Goal: Task Accomplishment & Management: Manage account settings

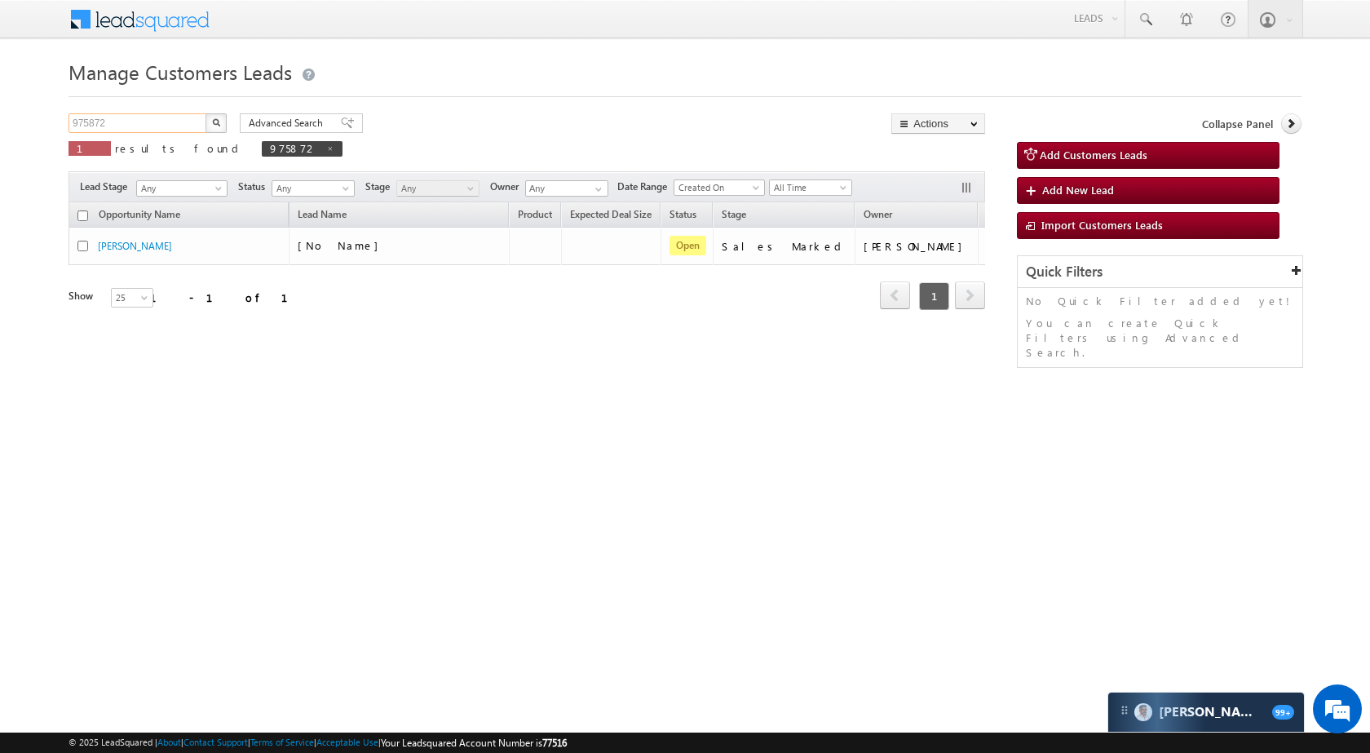
click at [164, 118] on input "975872" at bounding box center [138, 123] width 139 height 20
paste input "9243"
type input "992432"
click at [219, 113] on button "button" at bounding box center [216, 123] width 21 height 20
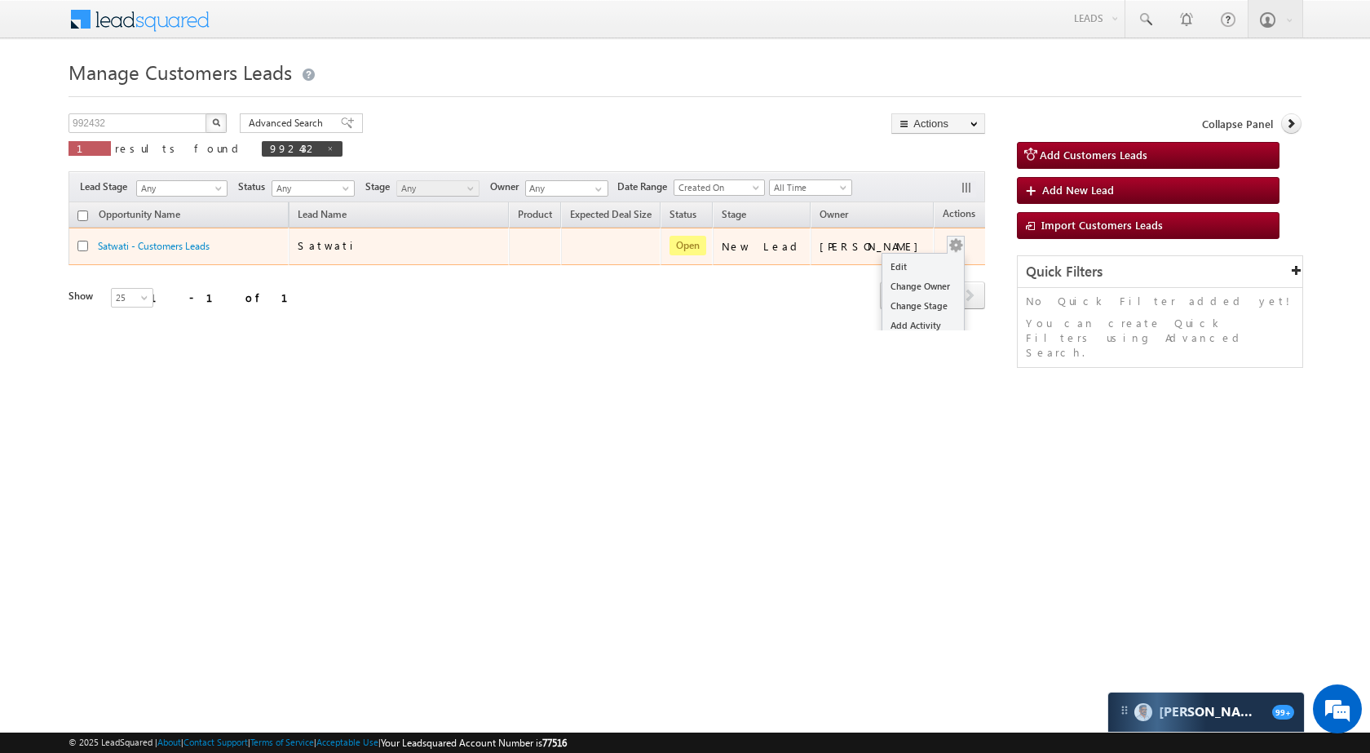
click at [947, 241] on span at bounding box center [956, 245] width 18 height 18
click at [913, 261] on link "Edit" at bounding box center [923, 267] width 82 height 20
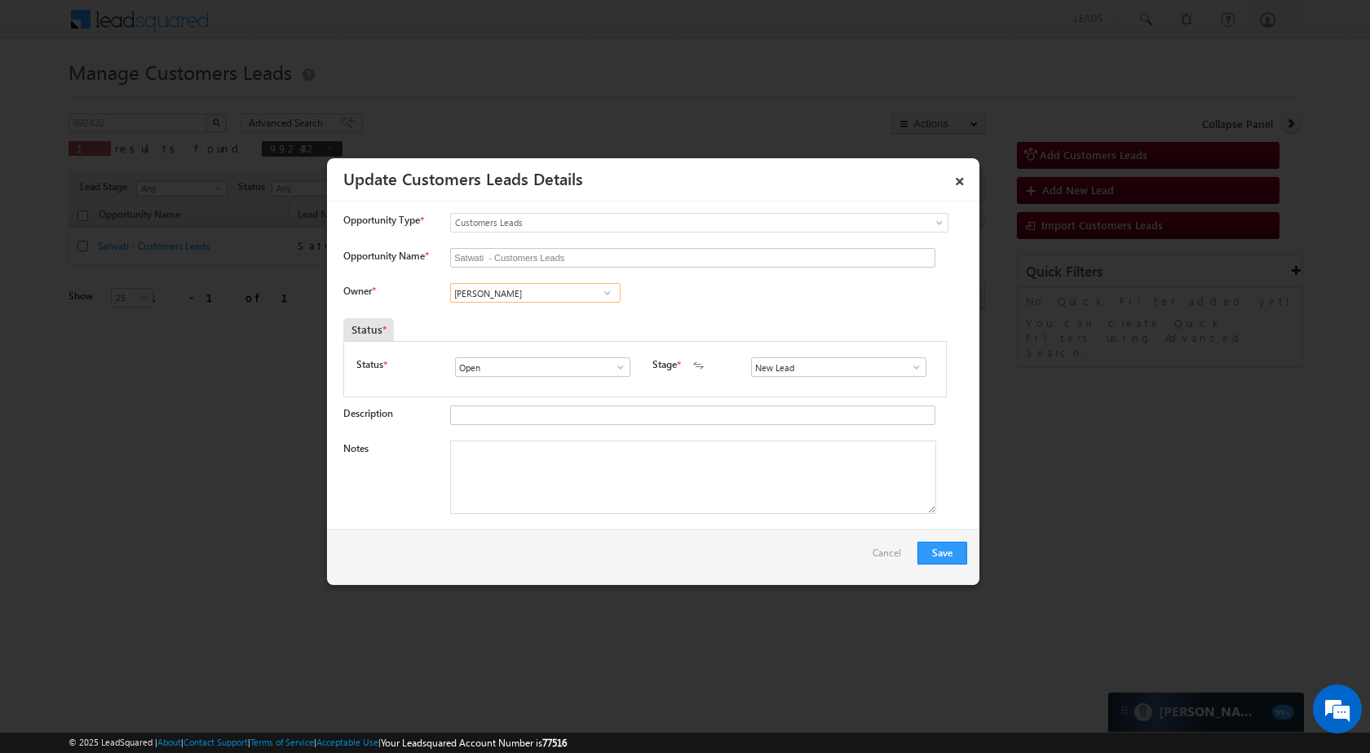
click at [550, 298] on input "[PERSON_NAME]" at bounding box center [535, 293] width 170 height 20
paste input "[PERSON_NAME]"
click at [578, 321] on span "[EMAIL_ADDRESS][DOMAIN_NAME]" at bounding box center [530, 325] width 147 height 12
type input "[PERSON_NAME]"
click at [913, 371] on span at bounding box center [916, 366] width 16 height 13
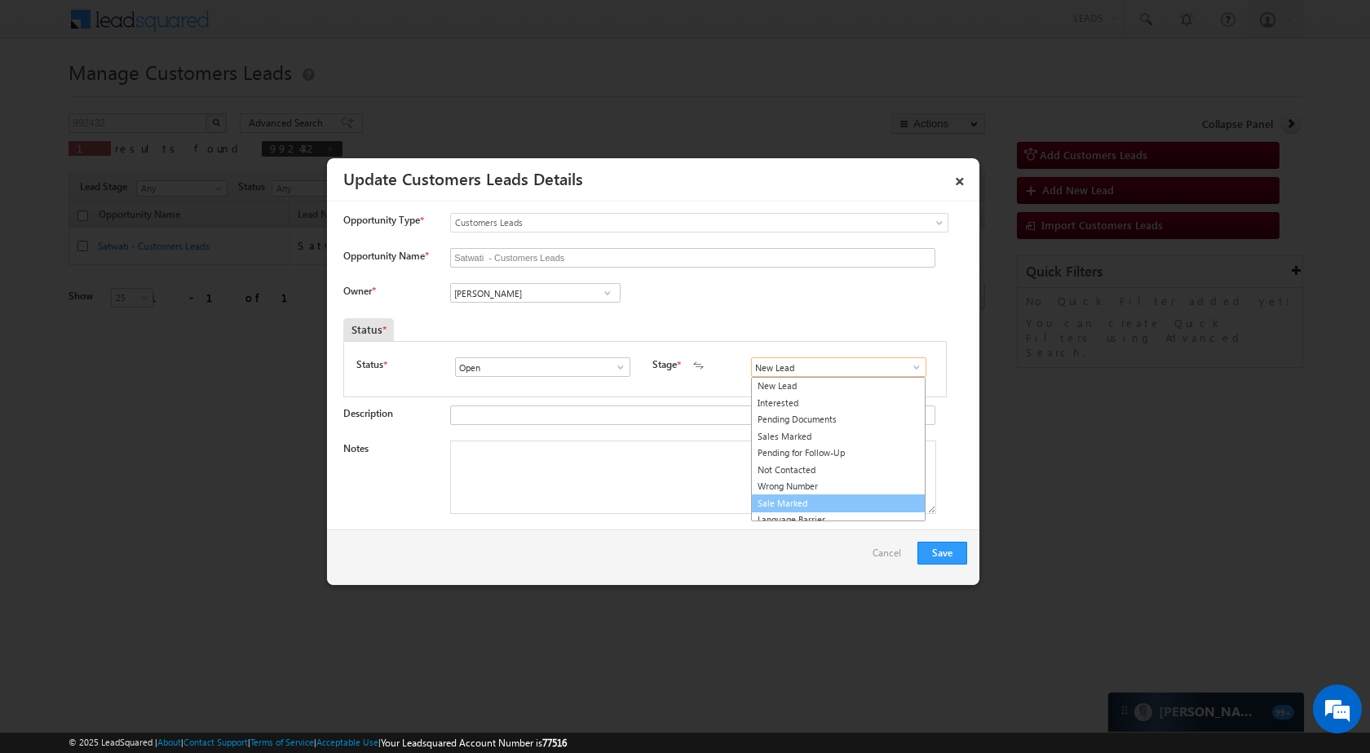
click at [820, 506] on link "Sale Marked" at bounding box center [838, 503] width 175 height 19
type input "Sale Marked"
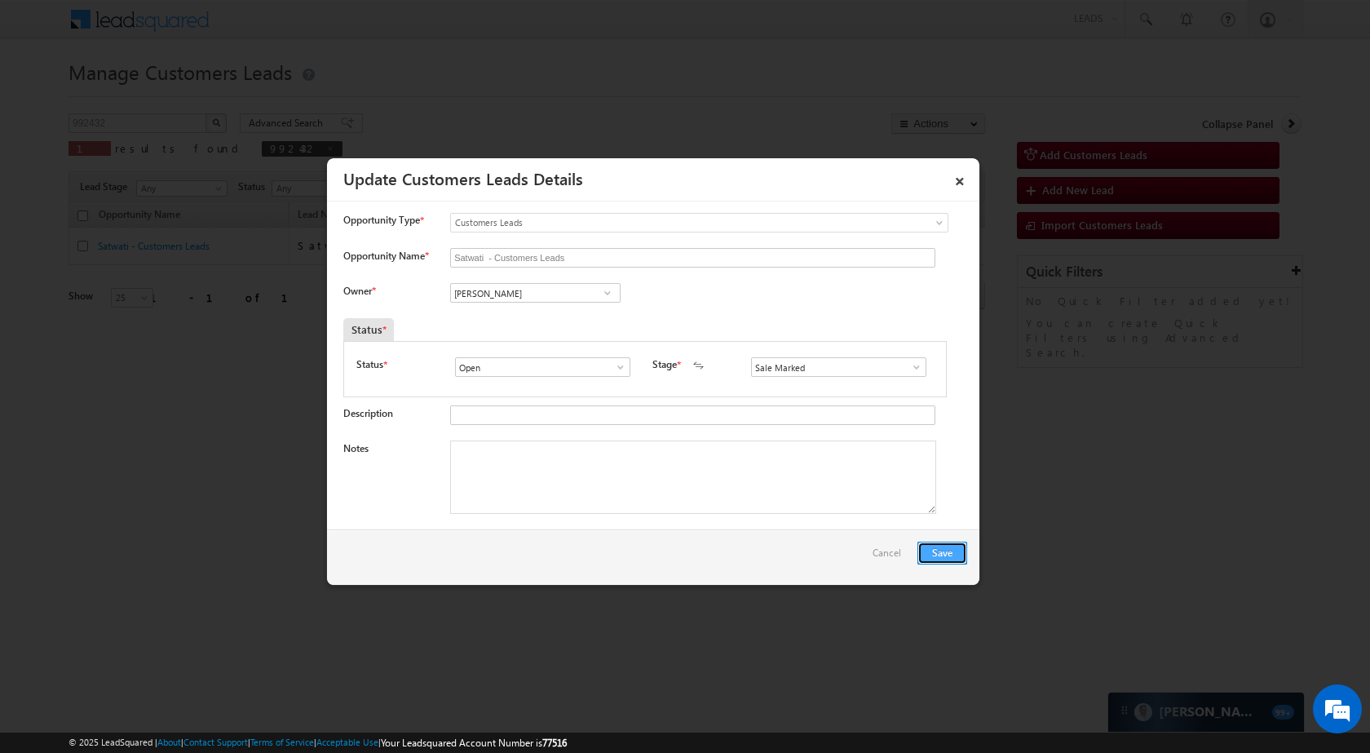
click at [948, 546] on button "Save" at bounding box center [942, 553] width 50 height 23
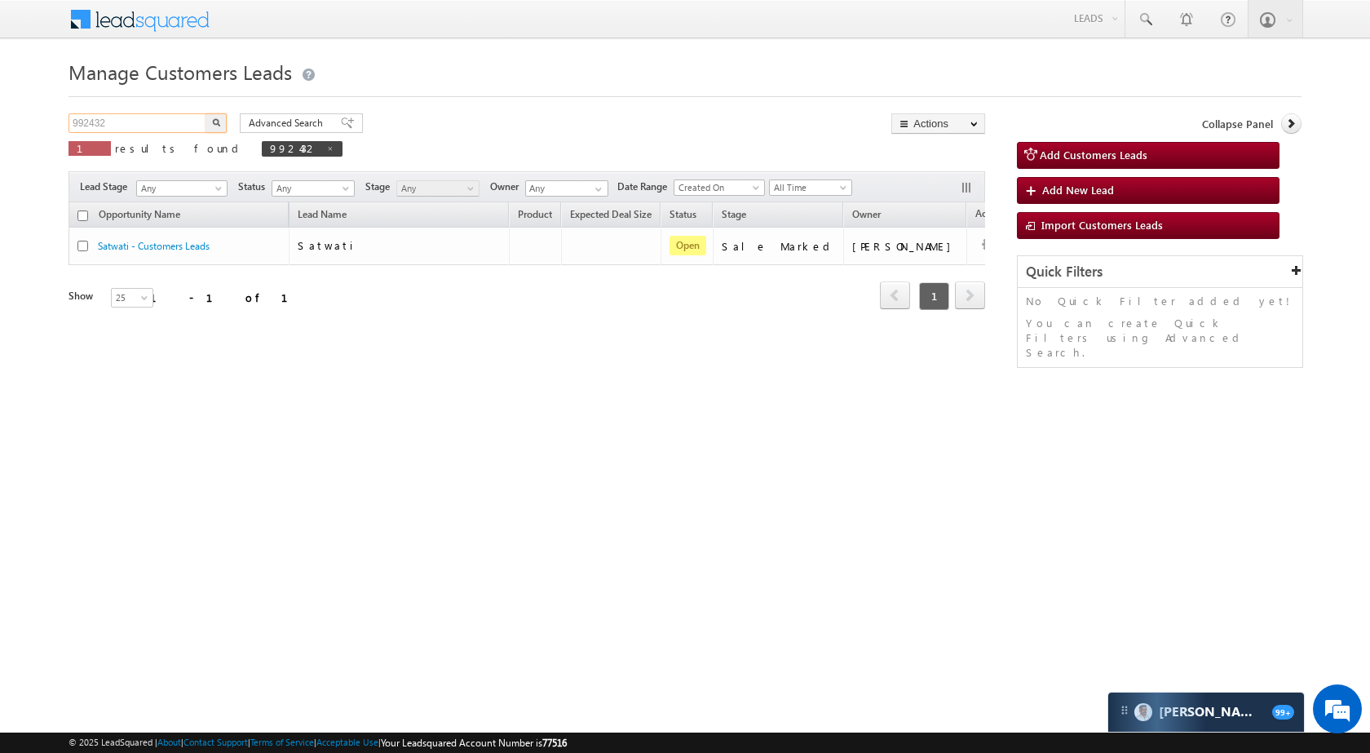
click at [162, 123] on input "992432" at bounding box center [138, 123] width 139 height 20
paste input "14"
type input "992414"
click at [208, 126] on button "button" at bounding box center [216, 123] width 21 height 20
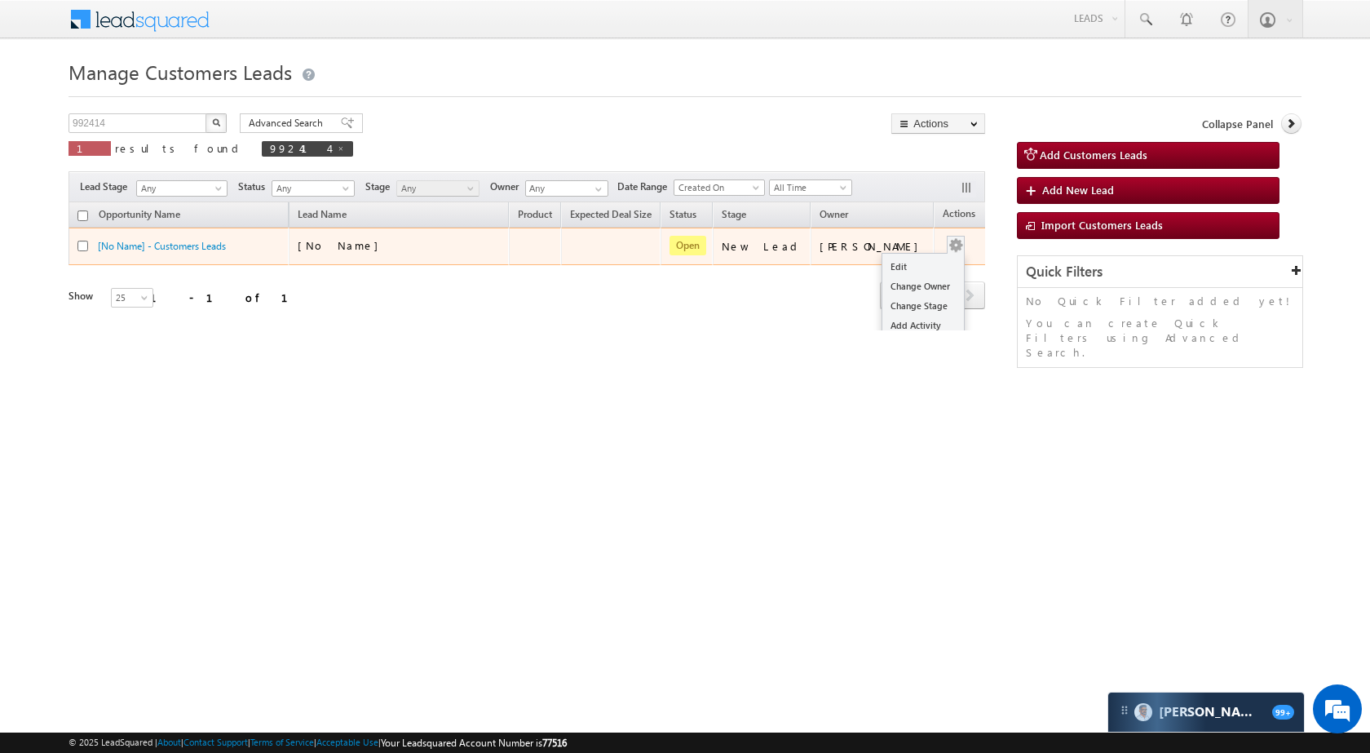
click at [943, 242] on td "Edit Change Owner Change Stage Add Activity Add Task Delete" at bounding box center [968, 247] width 68 height 38
click at [902, 268] on link "Edit" at bounding box center [923, 267] width 82 height 20
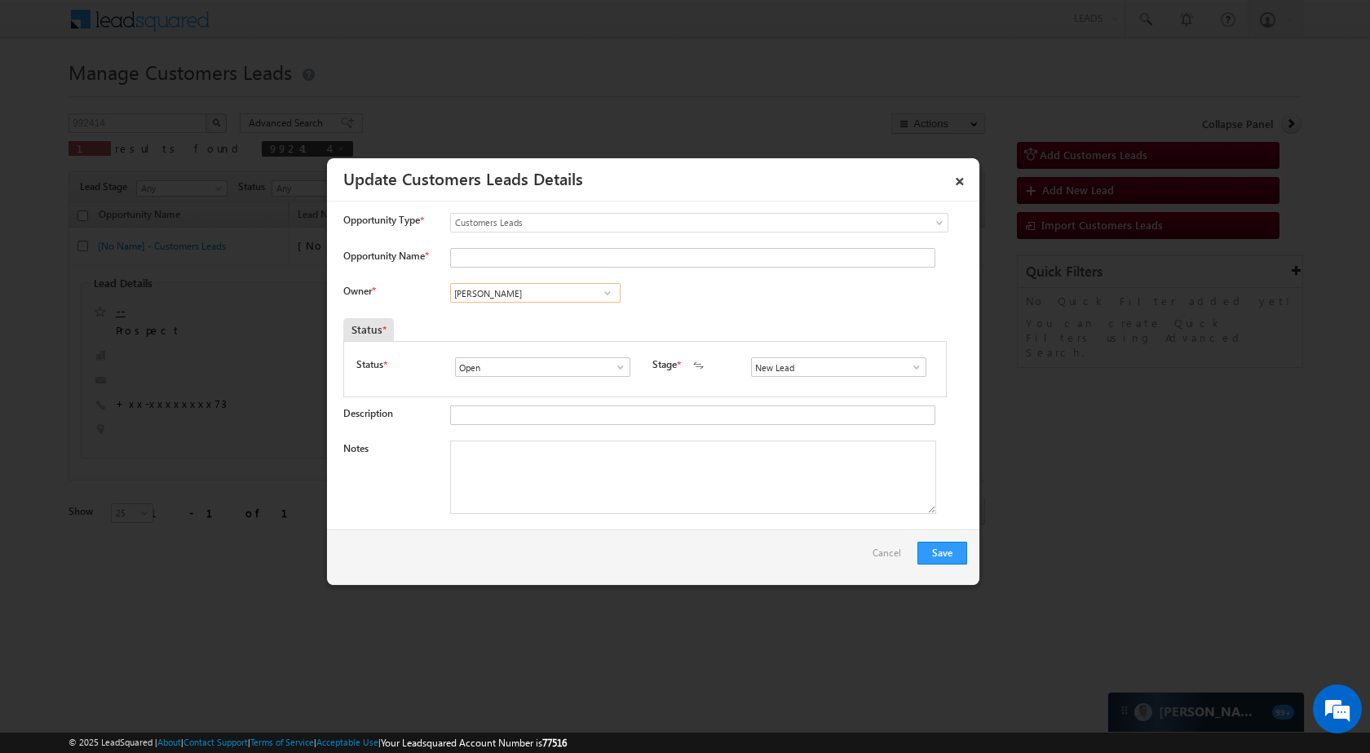
click at [523, 302] on input "[PERSON_NAME]" at bounding box center [535, 293] width 170 height 20
click at [517, 311] on link "Banveer Singh banveer.singh@sgrlimited.in" at bounding box center [535, 318] width 170 height 31
type input "[PERSON_NAME]"
click at [546, 250] on input "Opportunity Name *" at bounding box center [692, 258] width 485 height 20
click at [470, 254] on input "Opportunity Name *" at bounding box center [692, 258] width 485 height 20
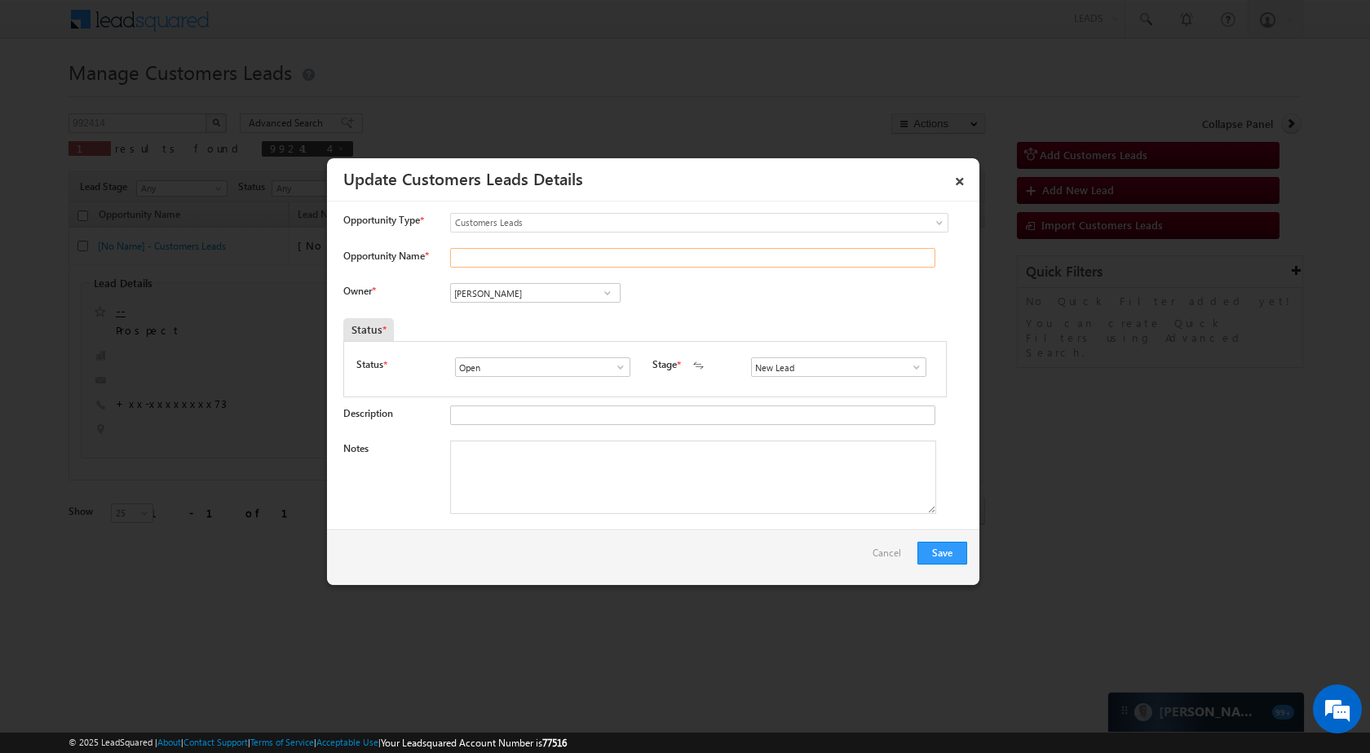
paste input "Chain [PERSON_NAME]"
type input "Chain [PERSON_NAME]"
click at [908, 366] on span at bounding box center [916, 366] width 16 height 13
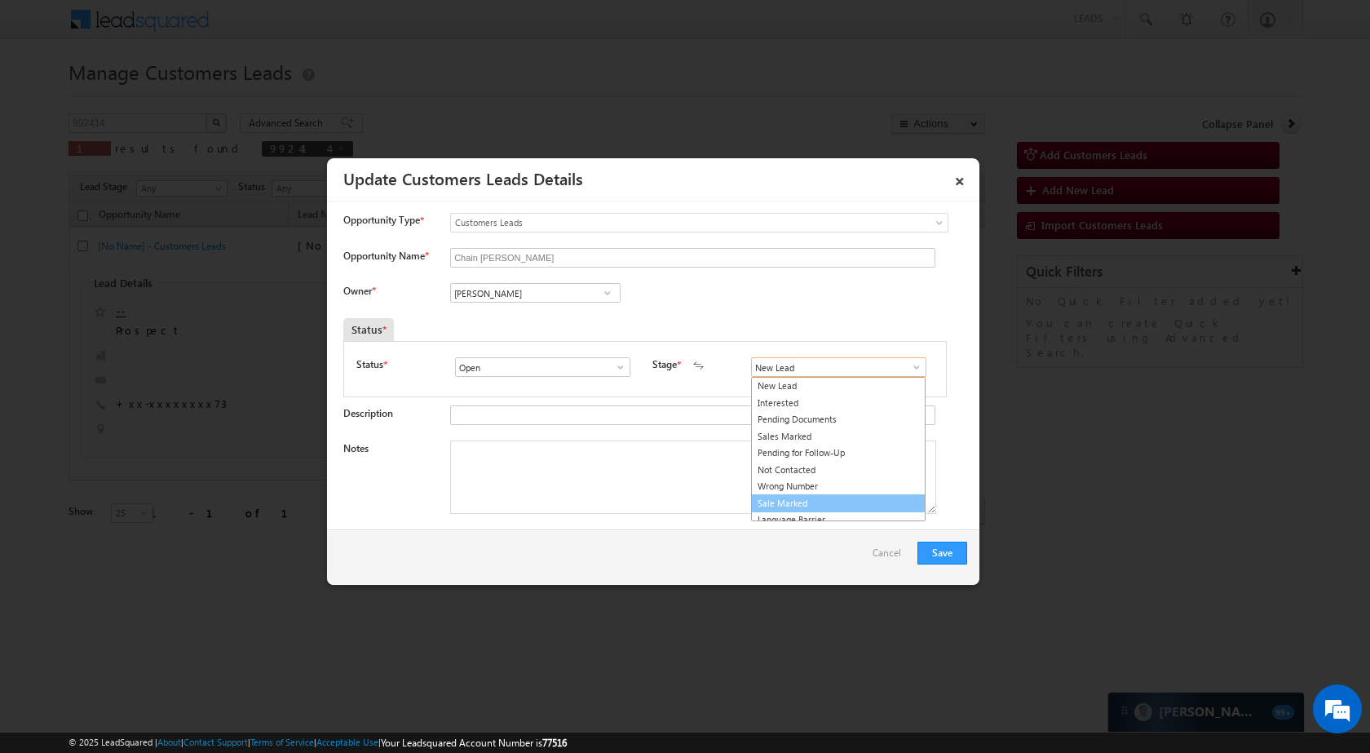
click at [824, 502] on link "Sale Marked" at bounding box center [838, 503] width 175 height 19
type input "Sale Marked"
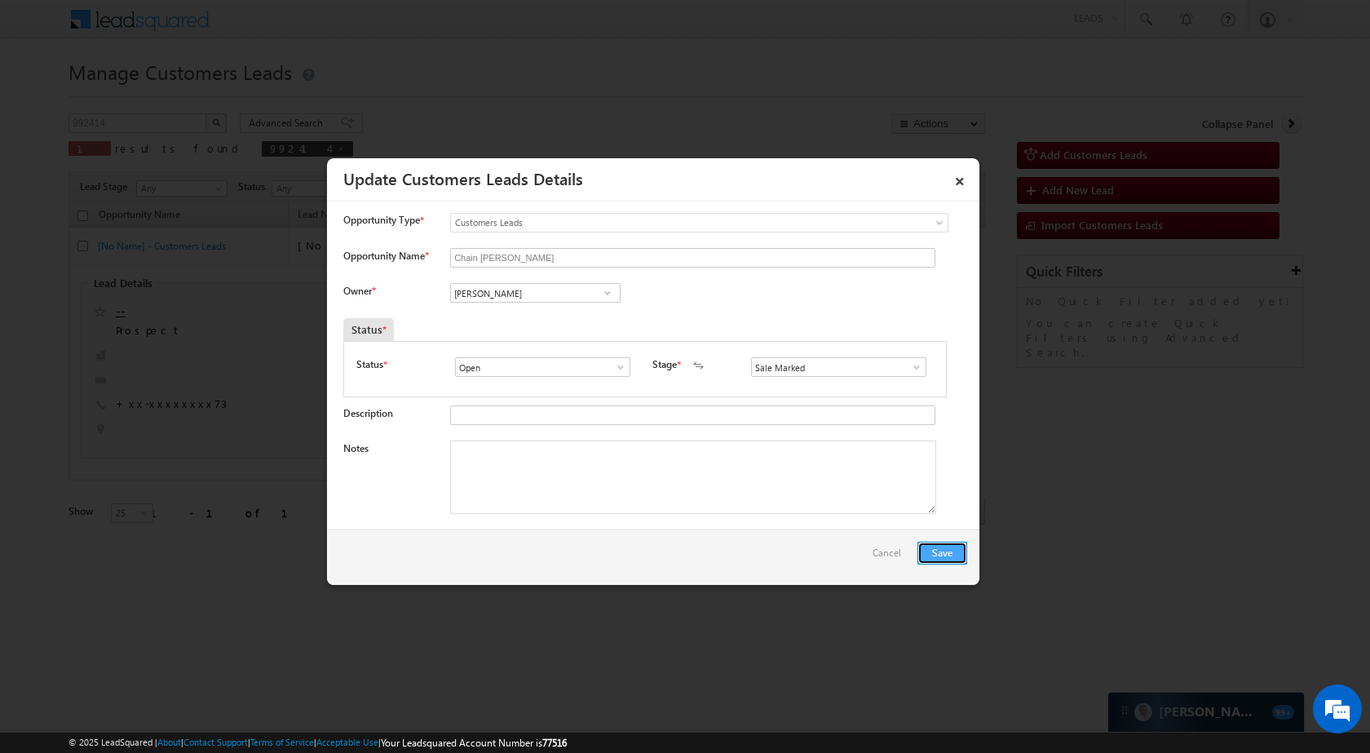
click at [935, 557] on button "Save" at bounding box center [942, 553] width 50 height 23
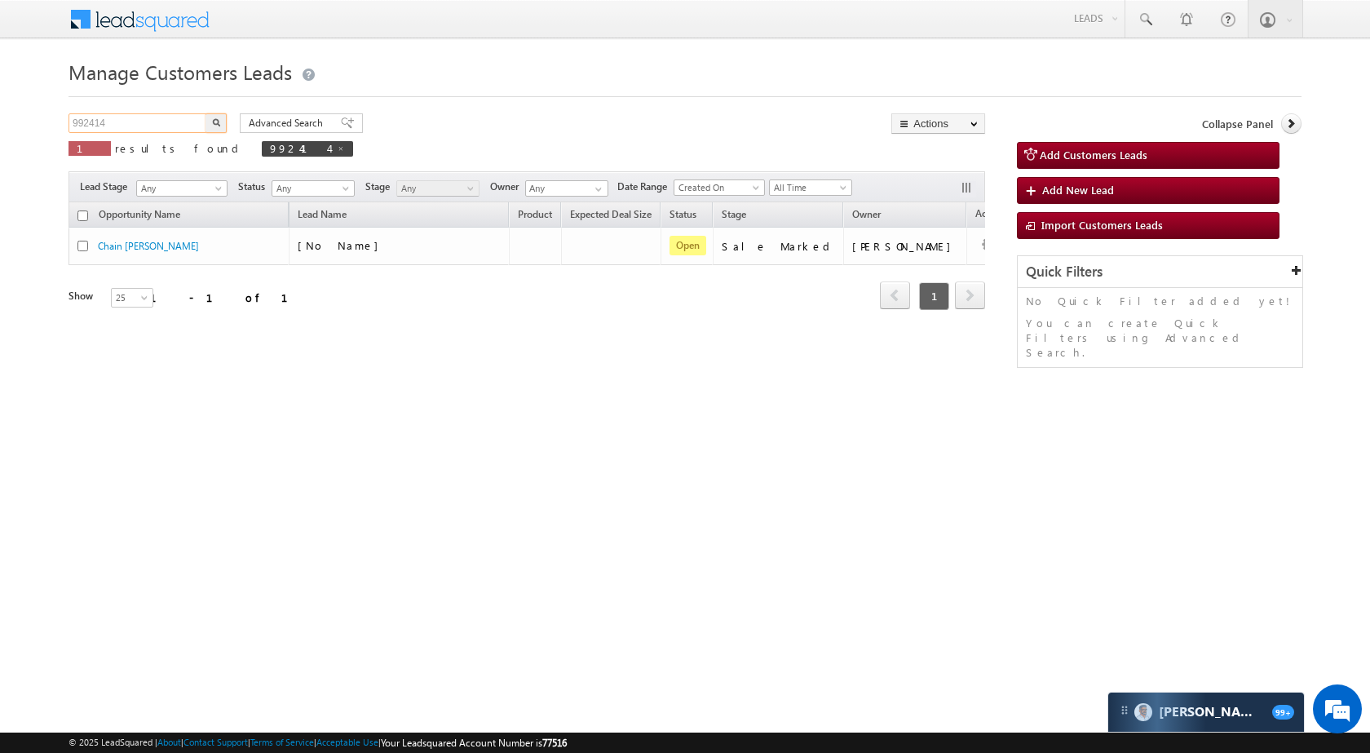
click at [156, 126] on input "992414" at bounding box center [138, 123] width 139 height 20
paste input "31"
type input "992431"
click at [212, 120] on img "button" at bounding box center [216, 122] width 8 height 8
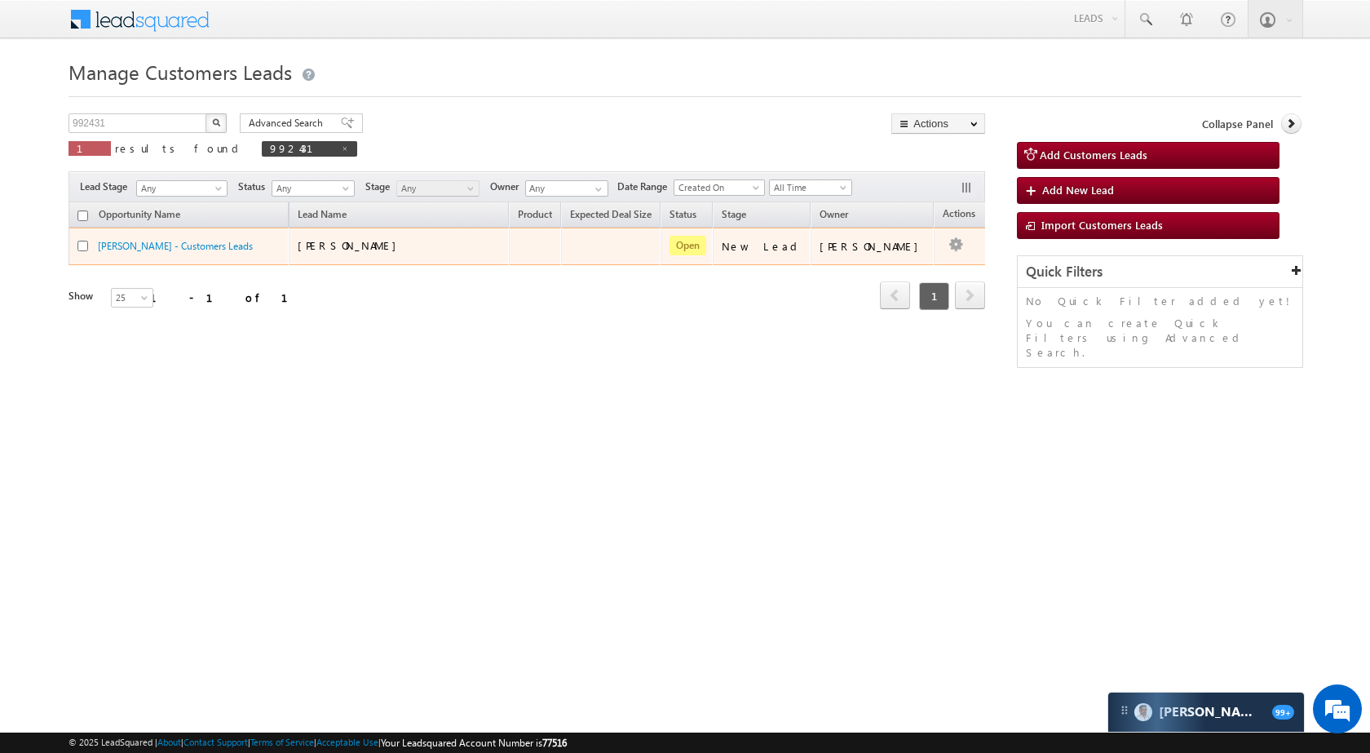
click at [941, 254] on td "Edit Change Owner Change Stage Add Activity Add Task Delete" at bounding box center [968, 247] width 68 height 38
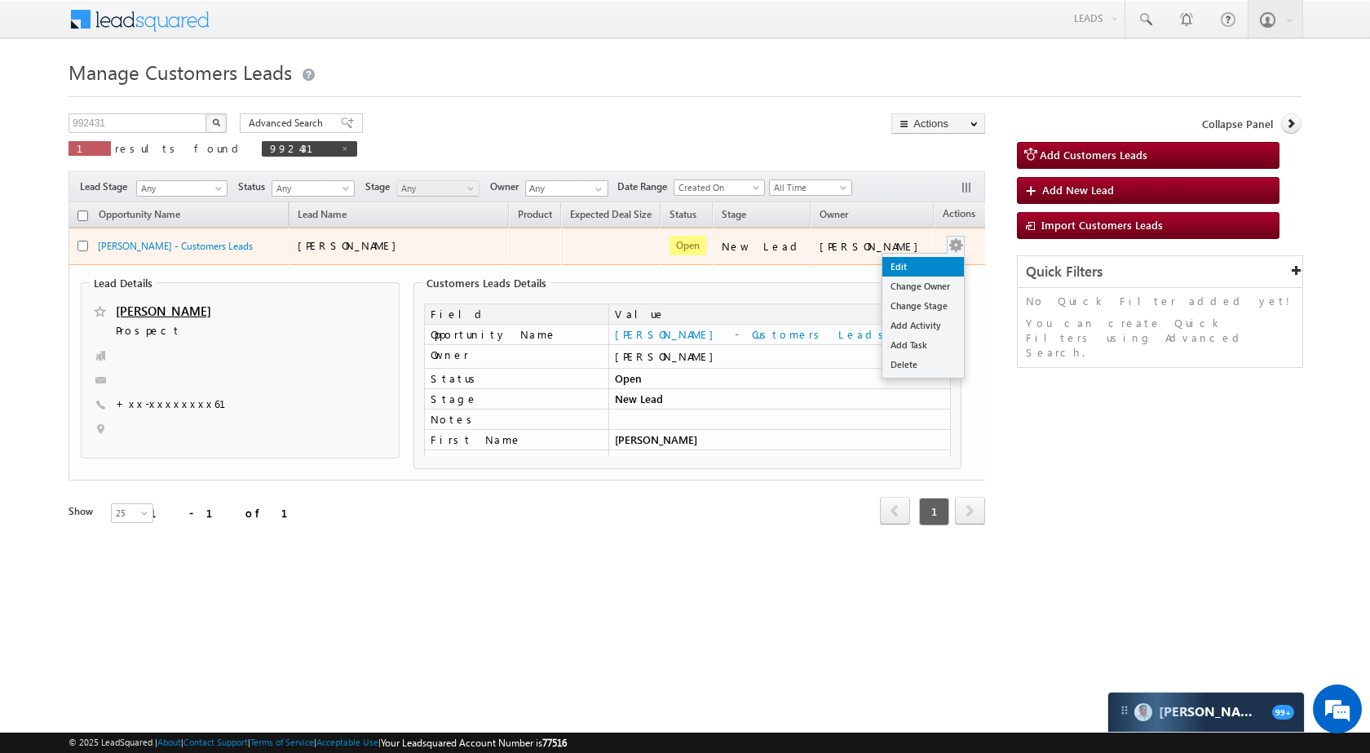
click at [895, 259] on link "Edit" at bounding box center [923, 267] width 82 height 20
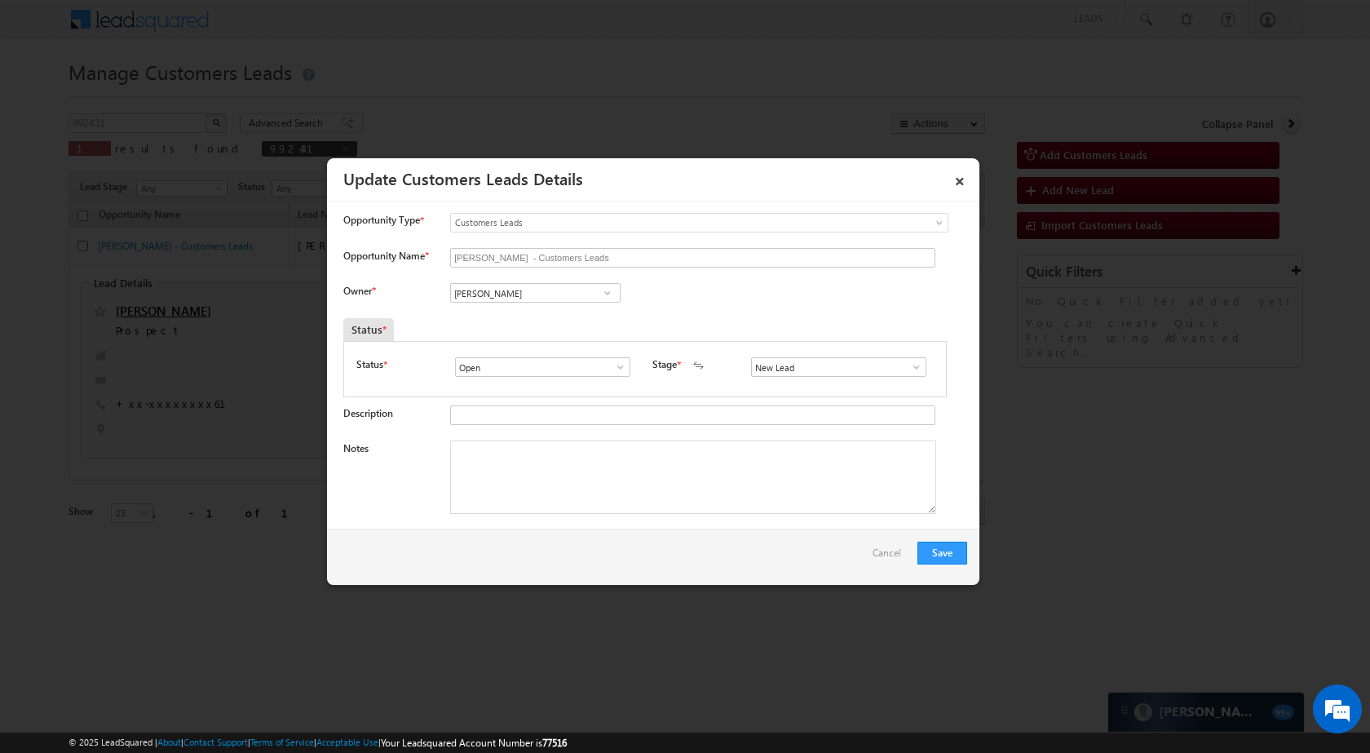
click at [908, 365] on span at bounding box center [916, 366] width 16 height 13
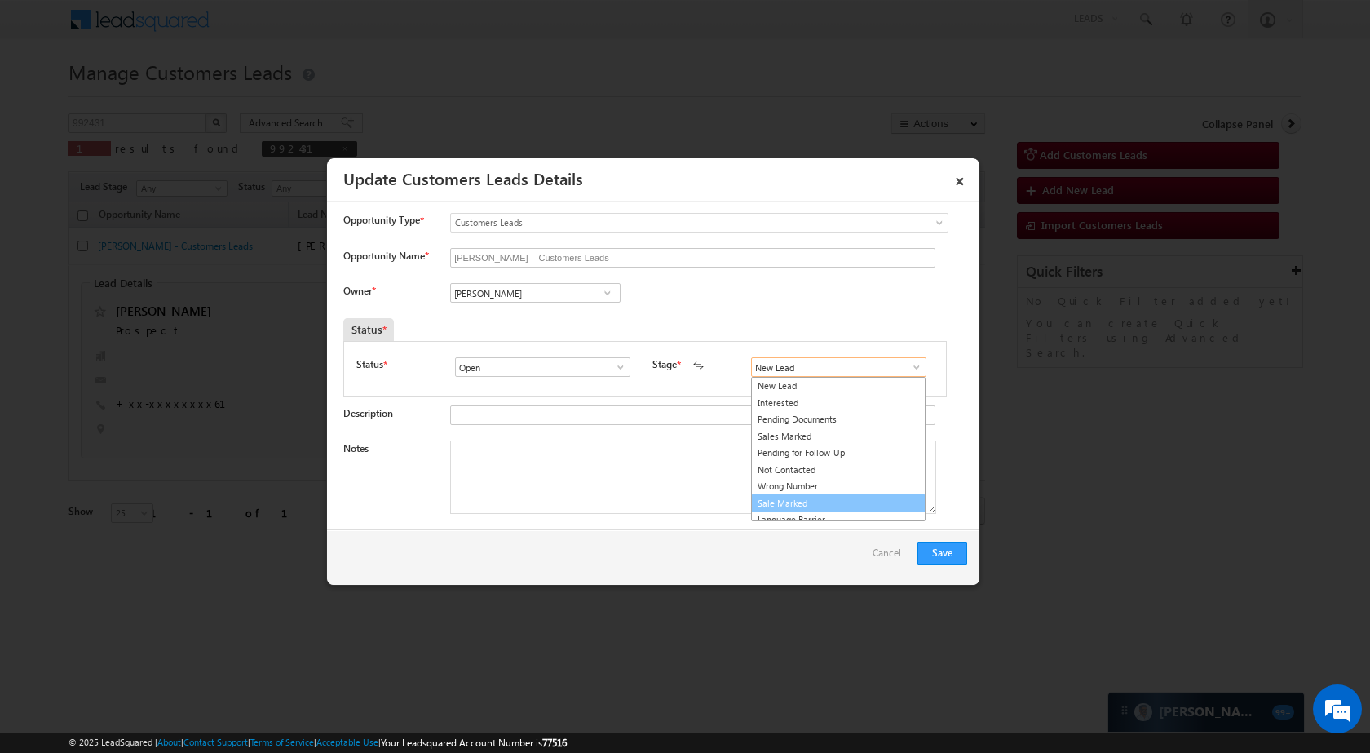
click at [825, 502] on link "Sale Marked" at bounding box center [838, 503] width 175 height 19
type input "Sale Marked"
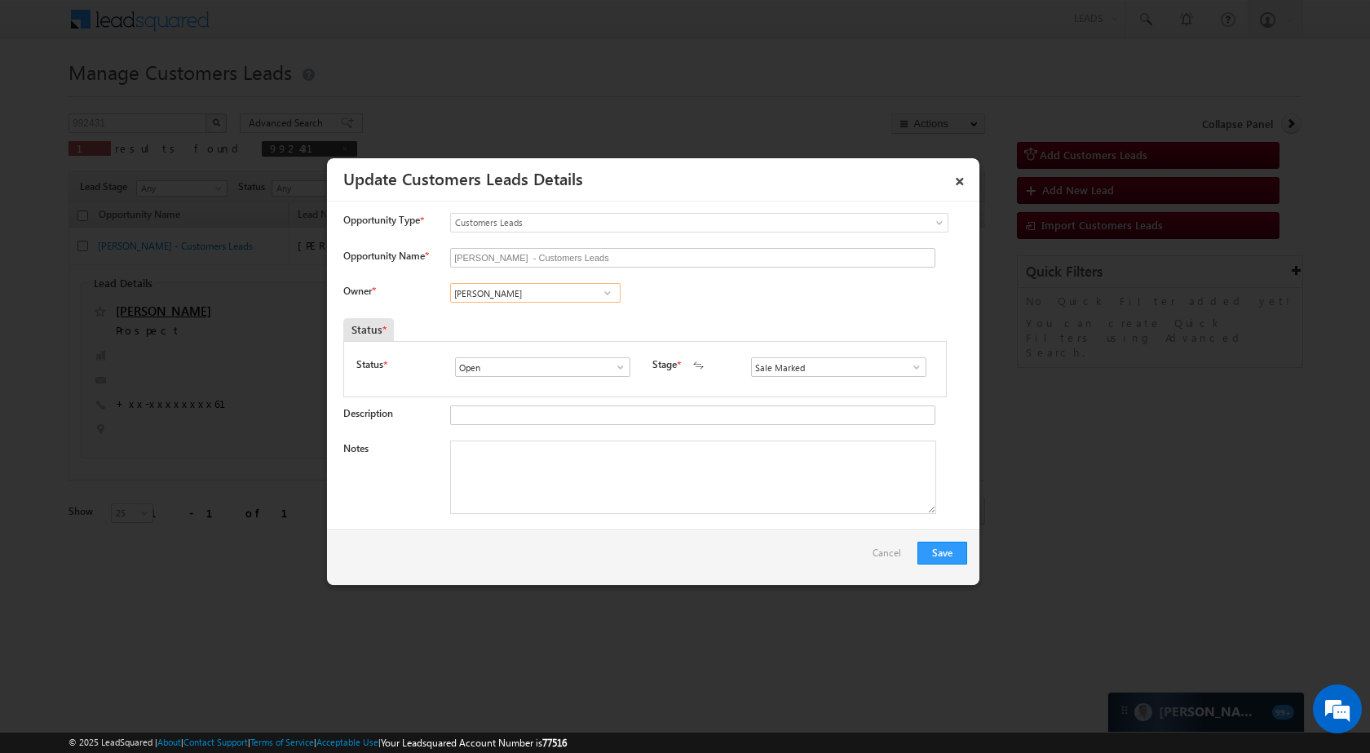
click at [578, 294] on input "[PERSON_NAME]" at bounding box center [535, 293] width 170 height 20
click at [533, 380] on span "[EMAIL_ADDRESS][DOMAIN_NAME]" at bounding box center [530, 383] width 147 height 12
type input "[PERSON_NAME]"
click at [963, 551] on button "Save" at bounding box center [942, 553] width 50 height 23
